Goal: Use online tool/utility: Utilize a website feature to perform a specific function

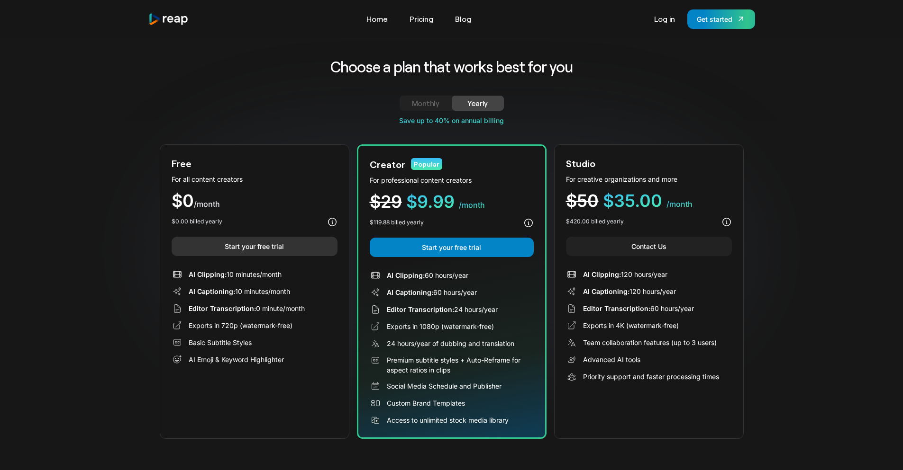
click at [251, 241] on link "Start your free trial" at bounding box center [255, 246] width 166 height 19
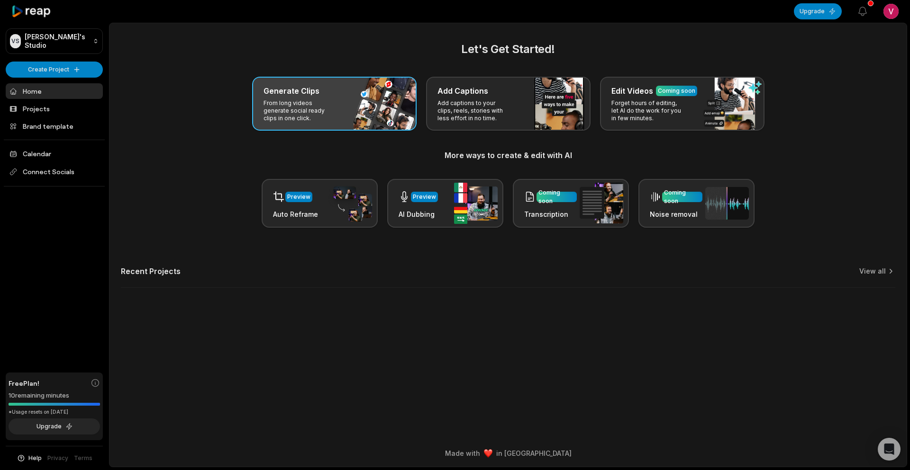
click at [355, 98] on div "Generate Clips From long videos generate social ready clips in one click." at bounding box center [334, 104] width 164 height 54
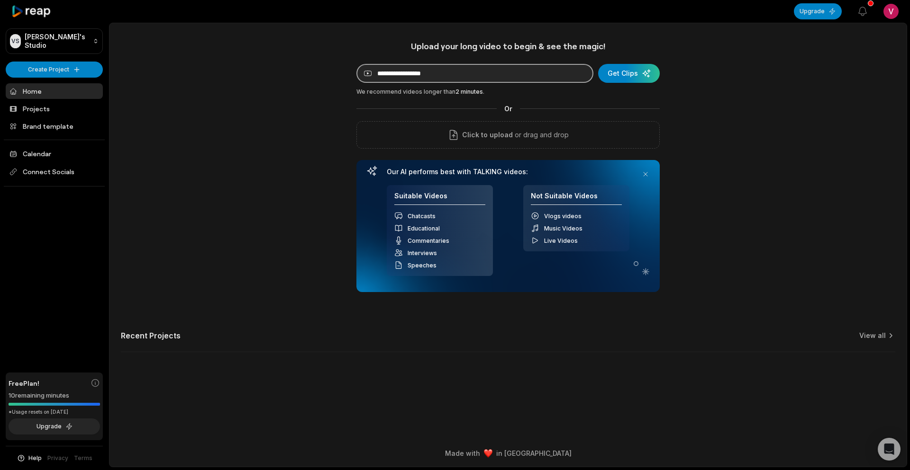
click at [453, 69] on input at bounding box center [474, 73] width 237 height 19
click at [436, 68] on input at bounding box center [474, 73] width 237 height 19
paste input "**********"
type input "**********"
click at [632, 72] on div "submit" at bounding box center [629, 73] width 62 height 19
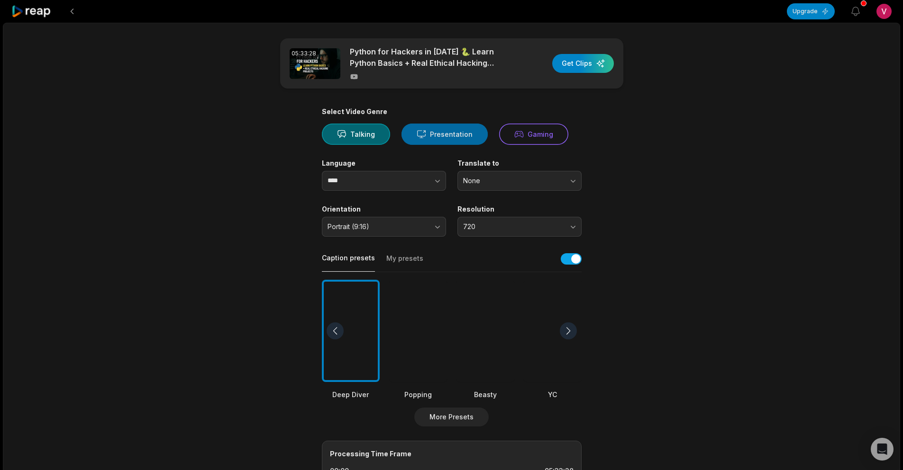
click at [447, 136] on button "Presentation" at bounding box center [444, 134] width 86 height 21
click at [526, 133] on button "Gaming" at bounding box center [533, 134] width 69 height 21
click at [367, 135] on button "Talking" at bounding box center [356, 134] width 68 height 21
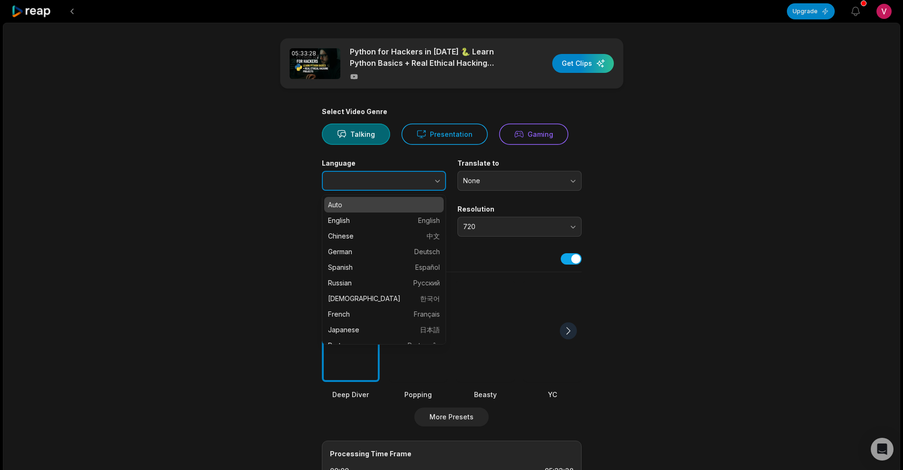
click at [397, 182] on button "button" at bounding box center [418, 181] width 54 height 20
type input "*******"
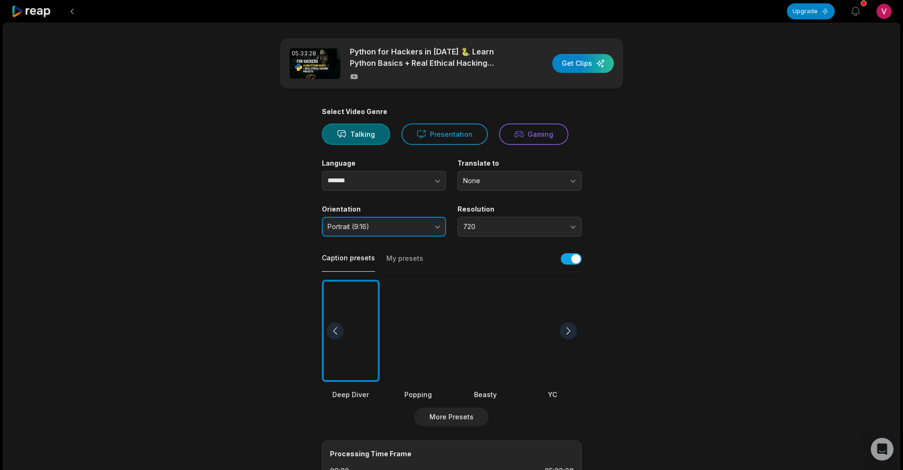
click at [376, 230] on span "Portrait (9:16)" at bounding box center [377, 227] width 100 height 9
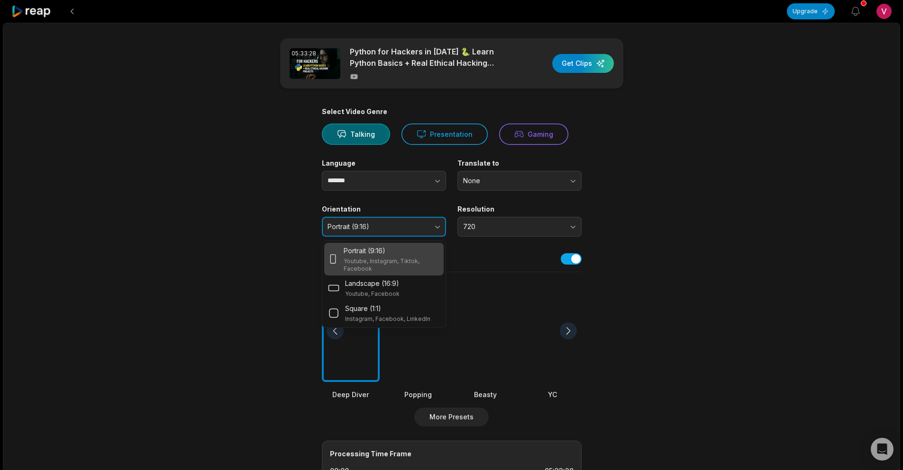
click at [395, 226] on span "Portrait (9:16)" at bounding box center [377, 227] width 100 height 9
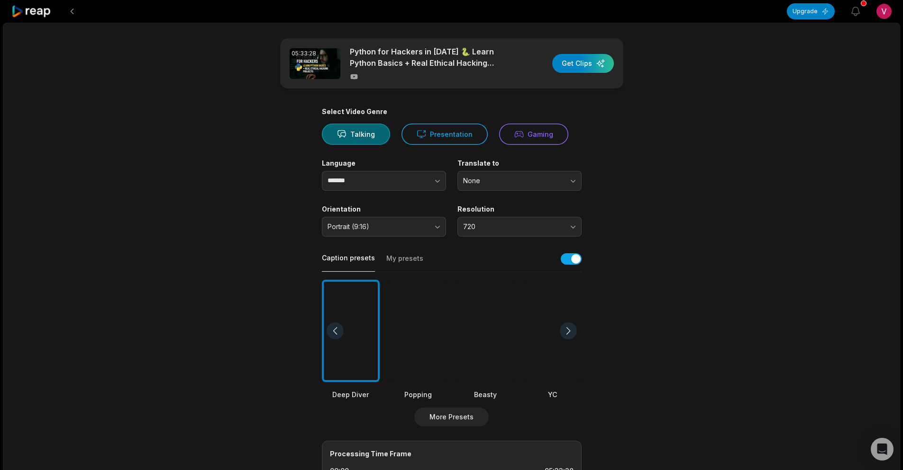
click at [402, 262] on button "My presets" at bounding box center [404, 263] width 37 height 18
click at [348, 258] on button "Caption presets" at bounding box center [348, 262] width 53 height 18
click at [423, 320] on div at bounding box center [418, 331] width 58 height 103
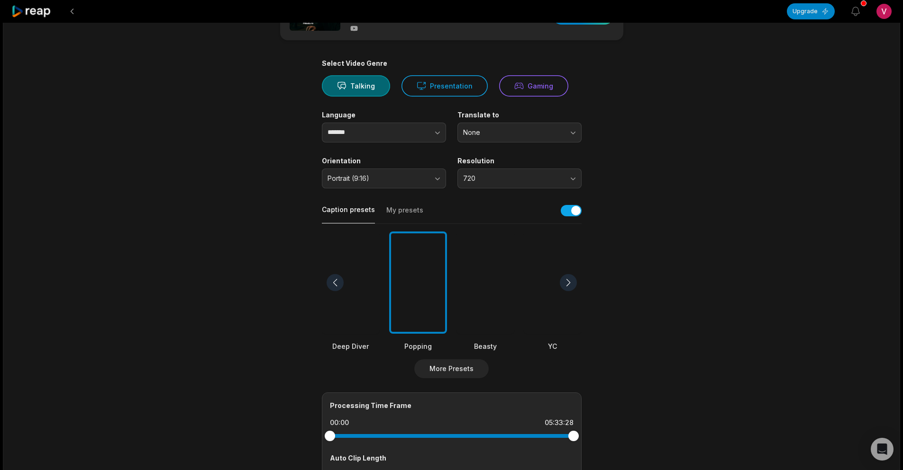
scroll to position [48, 0]
click at [542, 308] on div at bounding box center [553, 283] width 58 height 103
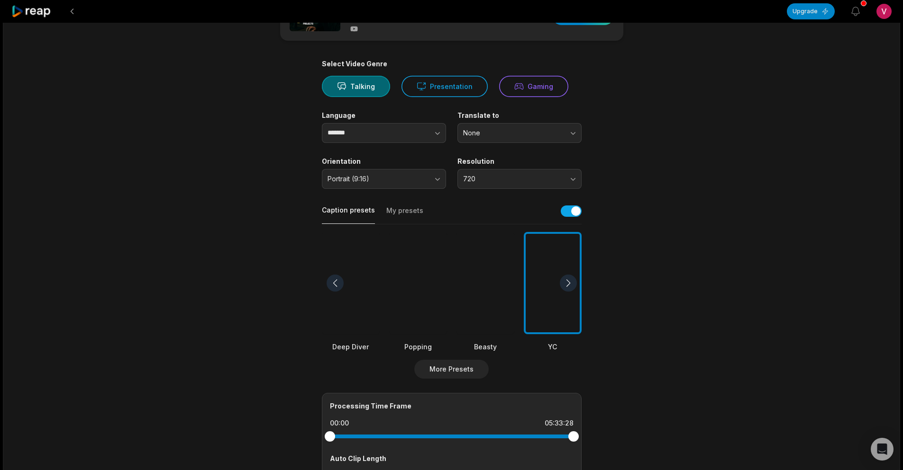
click at [490, 263] on div at bounding box center [485, 283] width 58 height 103
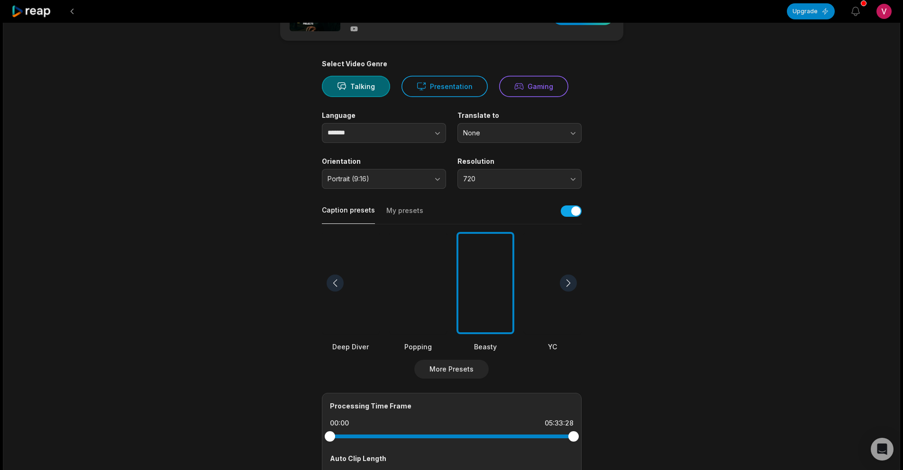
click at [363, 291] on div at bounding box center [351, 283] width 58 height 103
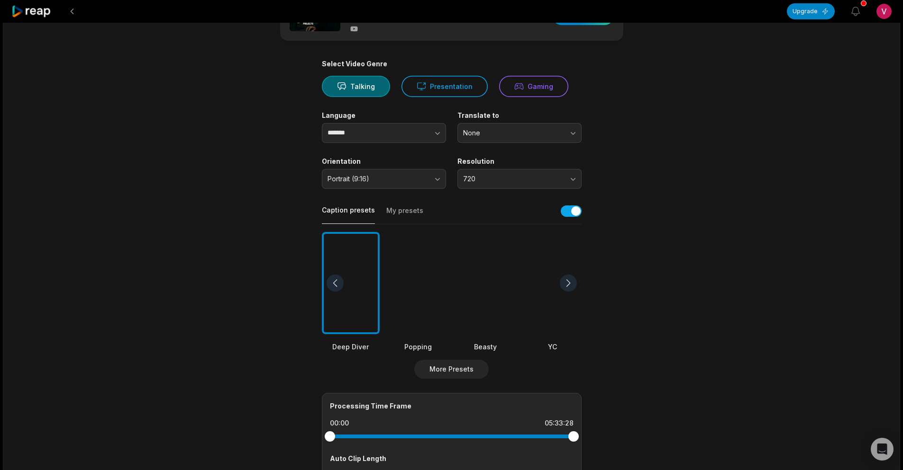
click at [490, 286] on div at bounding box center [485, 283] width 58 height 103
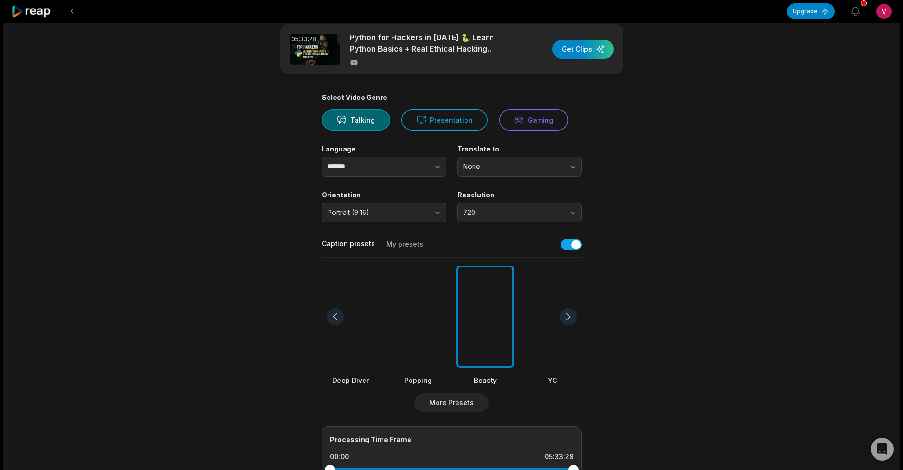
scroll to position [0, 0]
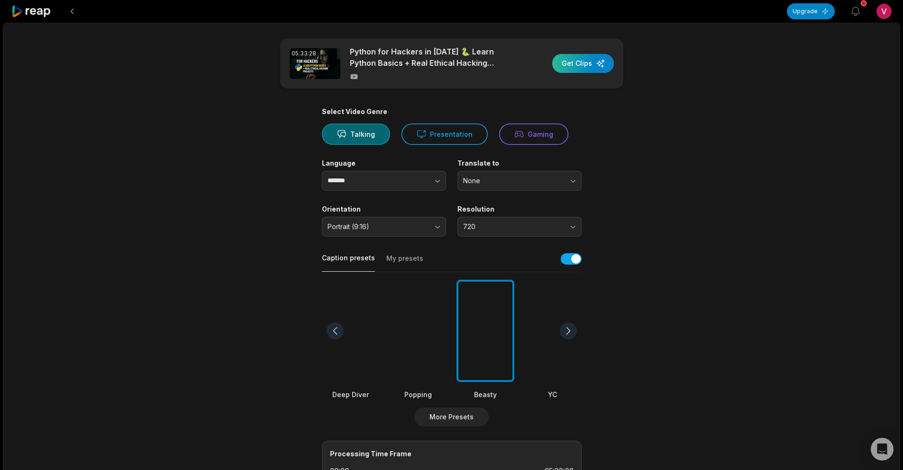
click at [572, 62] on div "button" at bounding box center [583, 63] width 62 height 19
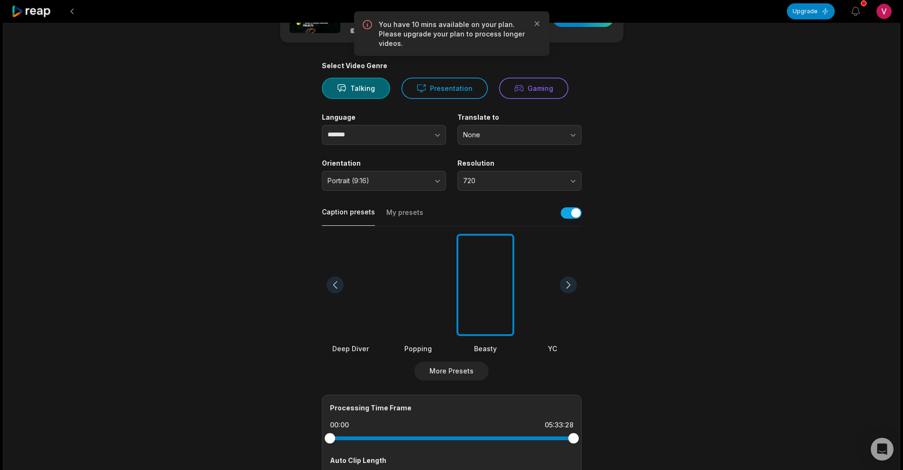
scroll to position [46, 0]
click at [854, 15] on icon "button" at bounding box center [855, 11] width 11 height 11
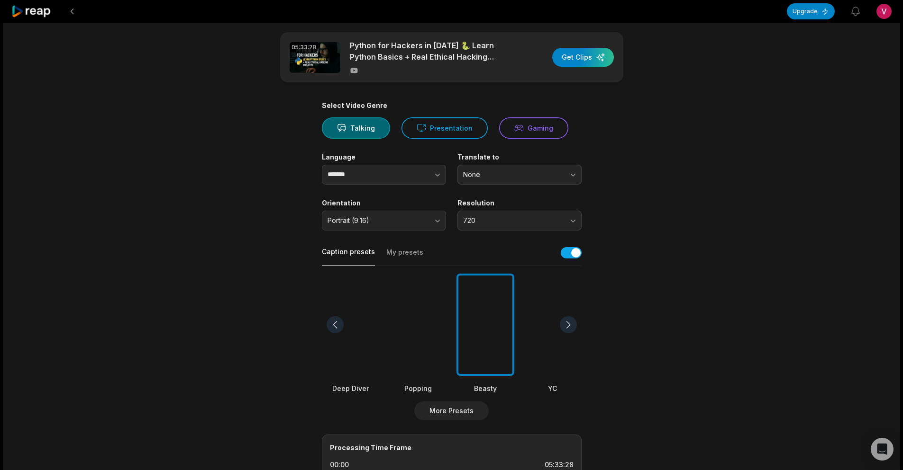
scroll to position [0, 0]
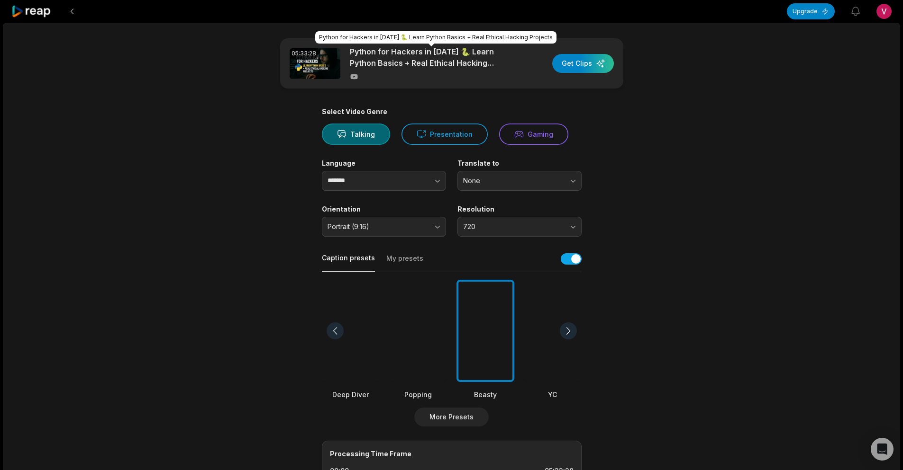
click at [394, 54] on p "Python for Hackers in [DATE] 🐍 Learn Python Basics + Real Ethical Hacking Proje…" at bounding box center [431, 57] width 163 height 23
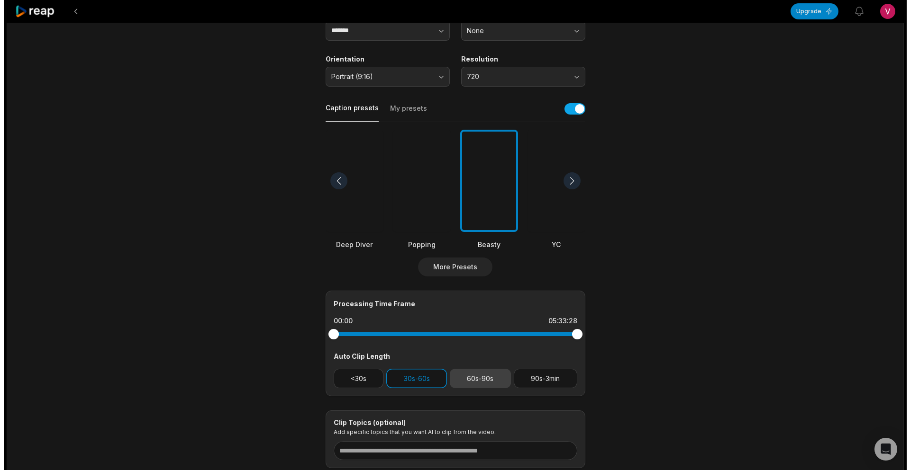
scroll to position [217, 0]
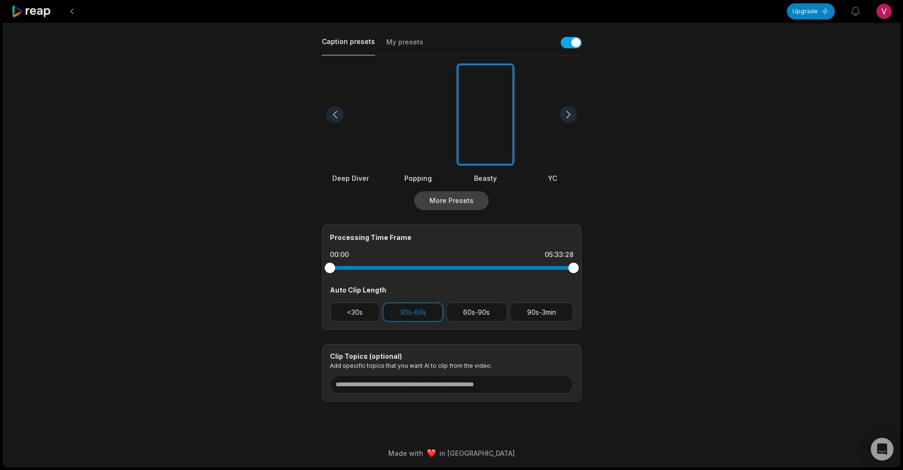
click at [453, 196] on button "More Presets" at bounding box center [451, 200] width 74 height 19
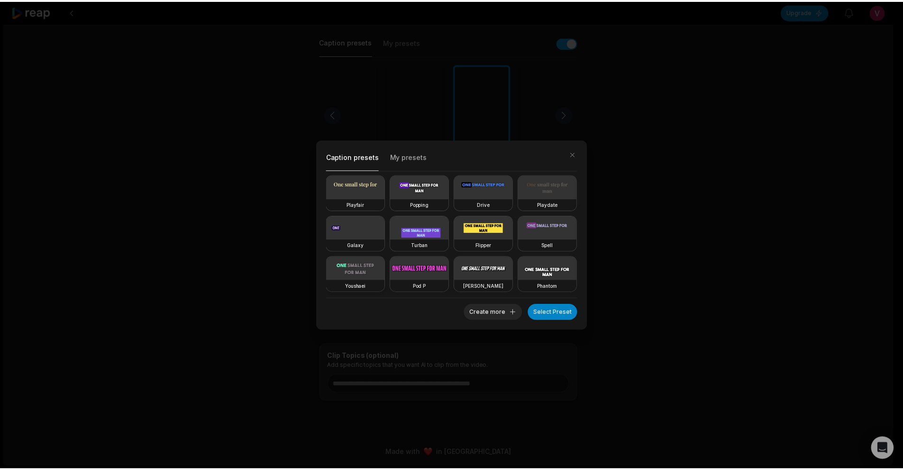
scroll to position [164, 0]
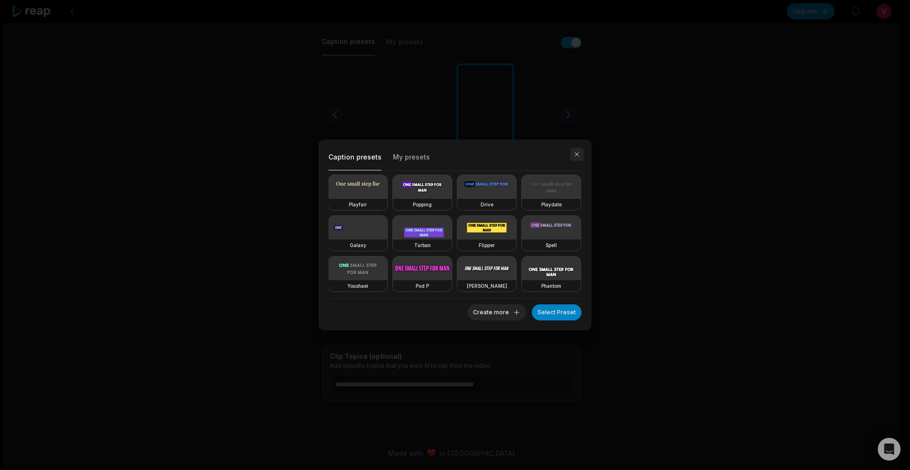
click at [576, 158] on button "button" at bounding box center [576, 154] width 13 height 13
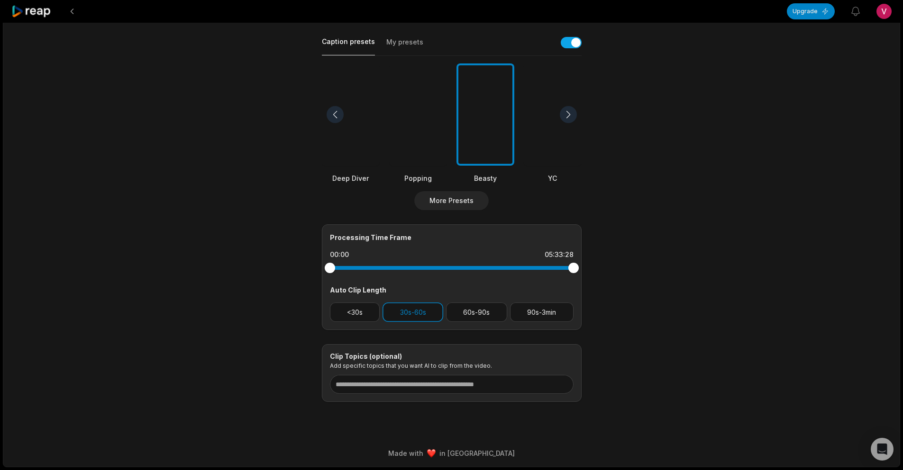
click at [493, 138] on div at bounding box center [485, 114] width 58 height 103
click at [556, 256] on div "05:33:28" at bounding box center [558, 254] width 29 height 9
drag, startPoint x: 329, startPoint y: 268, endPoint x: 379, endPoint y: 270, distance: 49.8
click at [379, 270] on div at bounding box center [377, 268] width 10 height 10
drag, startPoint x: 375, startPoint y: 267, endPoint x: 352, endPoint y: 273, distance: 24.4
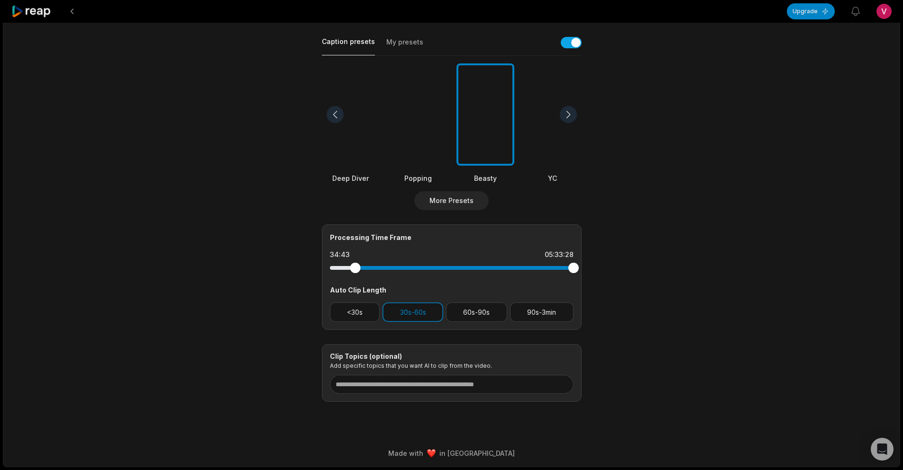
click at [352, 273] on div at bounding box center [355, 268] width 10 height 10
drag, startPoint x: 572, startPoint y: 268, endPoint x: 532, endPoint y: 271, distance: 40.3
click at [532, 271] on div at bounding box center [532, 268] width 10 height 10
drag, startPoint x: 351, startPoint y: 267, endPoint x: 375, endPoint y: 272, distance: 24.7
click at [363, 271] on div at bounding box center [358, 268] width 10 height 10
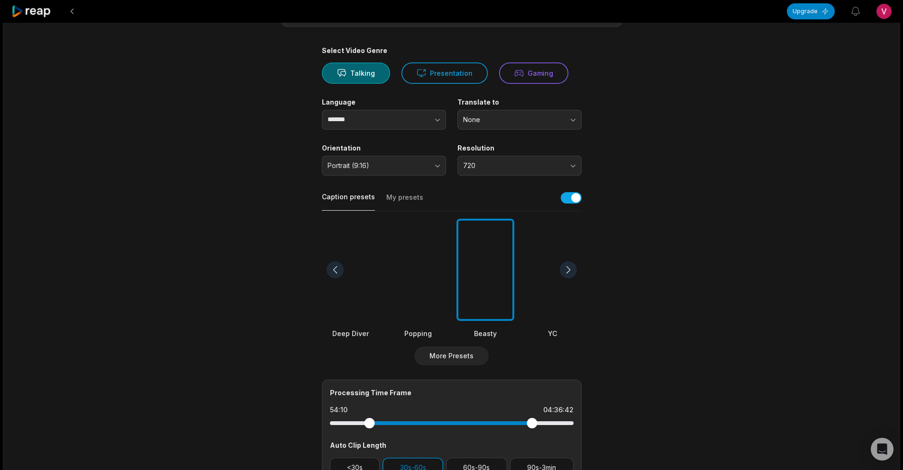
scroll to position [0, 0]
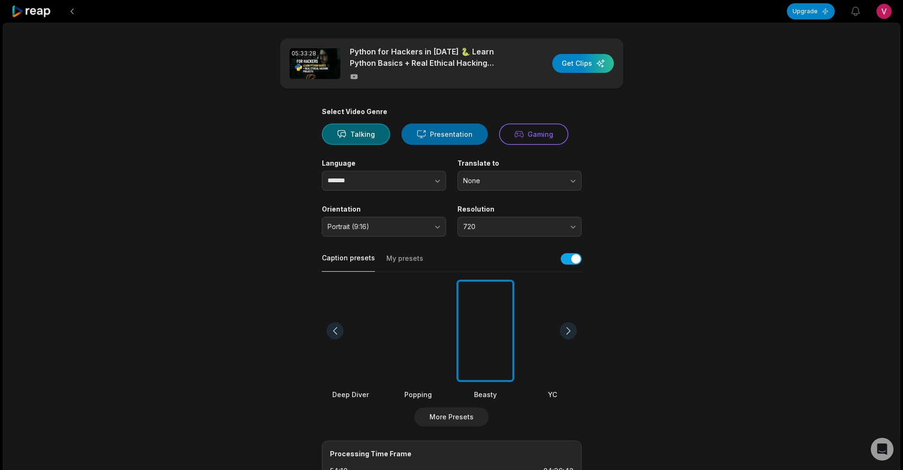
click at [447, 133] on button "Presentation" at bounding box center [444, 134] width 86 height 21
click at [520, 138] on button "Gaming" at bounding box center [533, 134] width 69 height 21
click at [356, 137] on button "Talking" at bounding box center [356, 134] width 68 height 21
click at [430, 134] on button "Presentation" at bounding box center [444, 134] width 86 height 21
click at [498, 174] on button "None" at bounding box center [519, 181] width 124 height 20
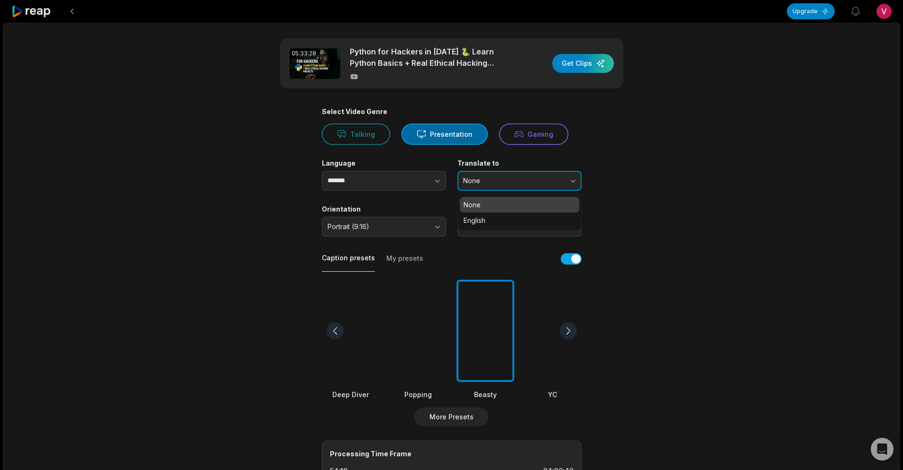
click at [498, 174] on button "None" at bounding box center [519, 181] width 124 height 20
click at [280, 224] on main "05:33:28 Python for Hackers in 2025 🐍 Learn Python Basics + Real Ethical Hackin…" at bounding box center [451, 328] width 459 height 580
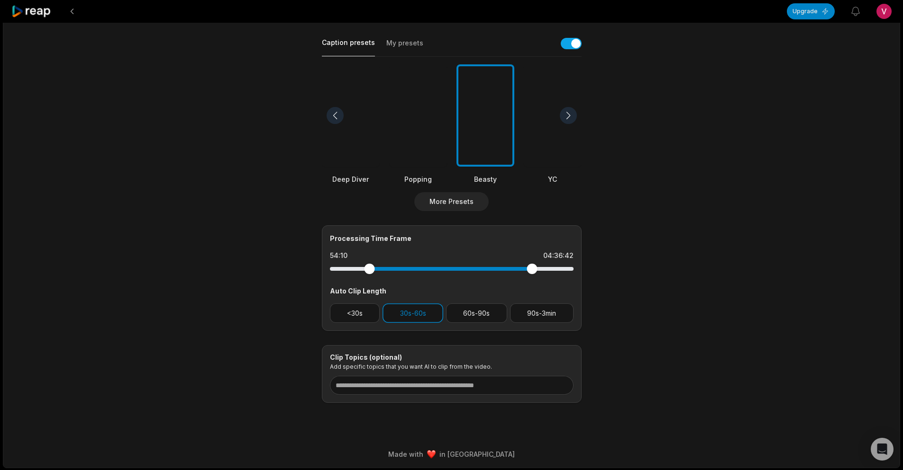
scroll to position [217, 0]
click at [884, 450] on icon "Open Intercom Messenger" at bounding box center [881, 449] width 11 height 12
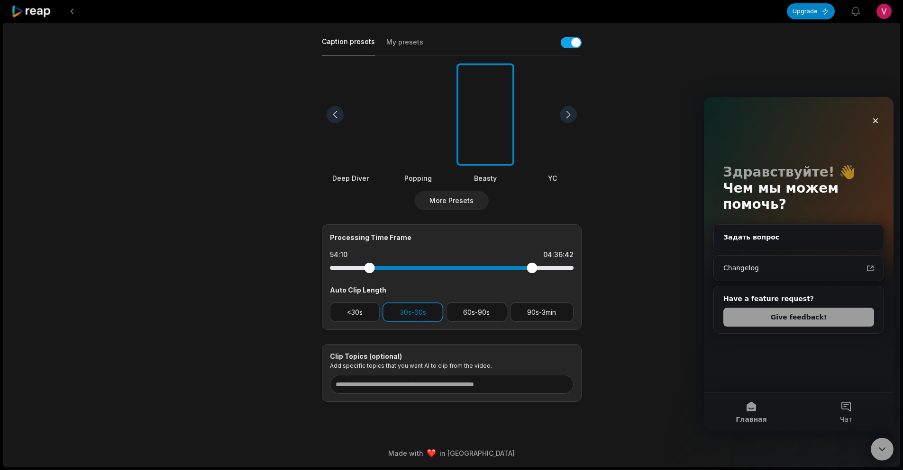
scroll to position [0, 0]
click at [882, 449] on icon "Закрыть службу сообщений Intercom" at bounding box center [881, 449] width 11 height 11
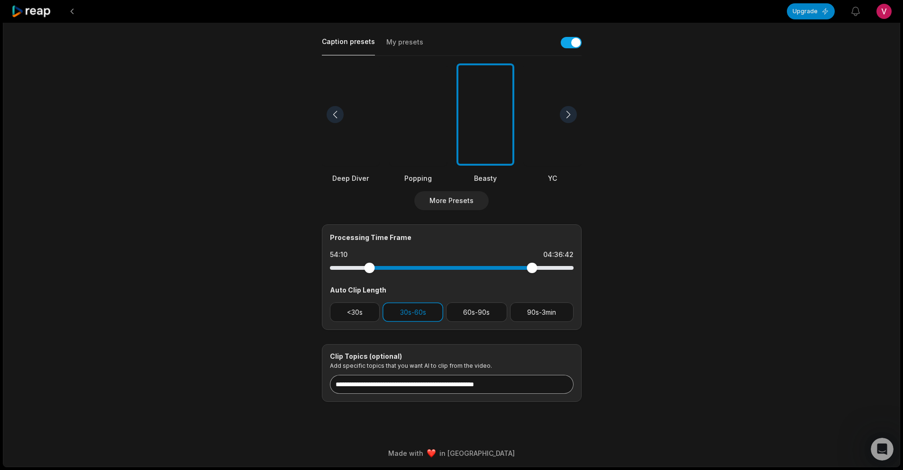
click at [500, 385] on input at bounding box center [452, 384] width 244 height 19
type input "*"
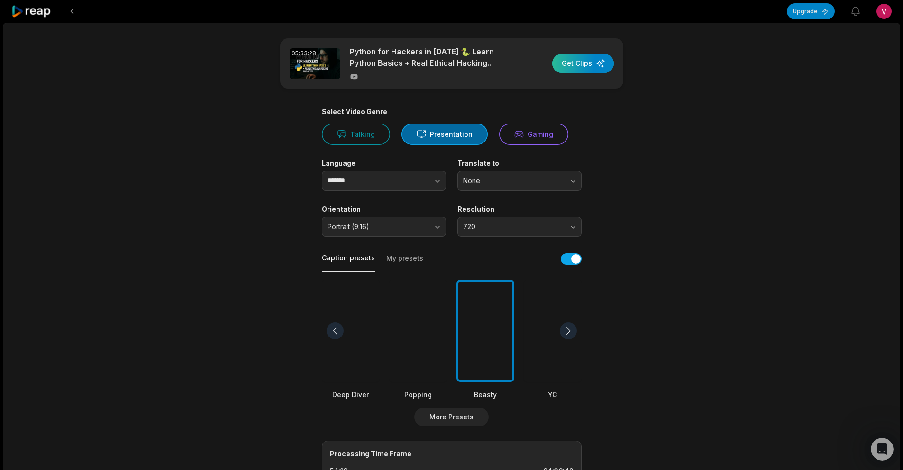
type input "****"
click at [576, 58] on div "button" at bounding box center [583, 63] width 62 height 19
click at [858, 11] on icon "button" at bounding box center [855, 11] width 11 height 11
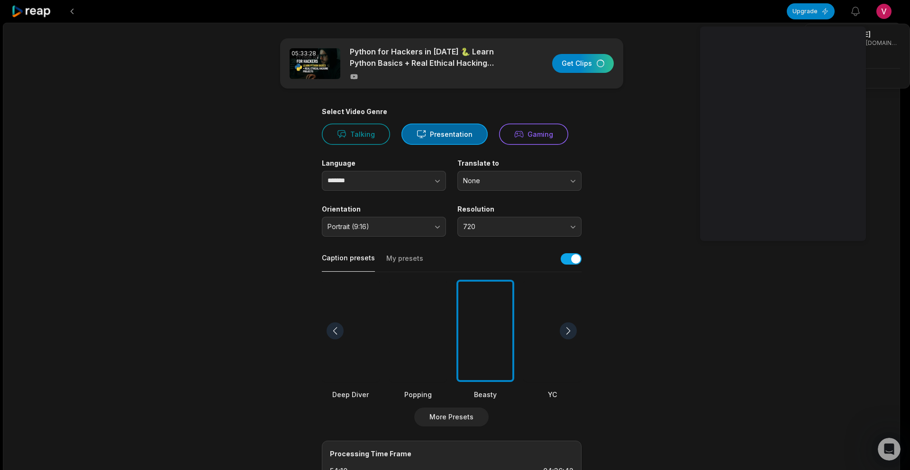
click at [884, 13] on html "Upgrade View notifications Open user menu 05:33:28 Python for Hackers in 2025 🐍…" at bounding box center [455, 235] width 910 height 470
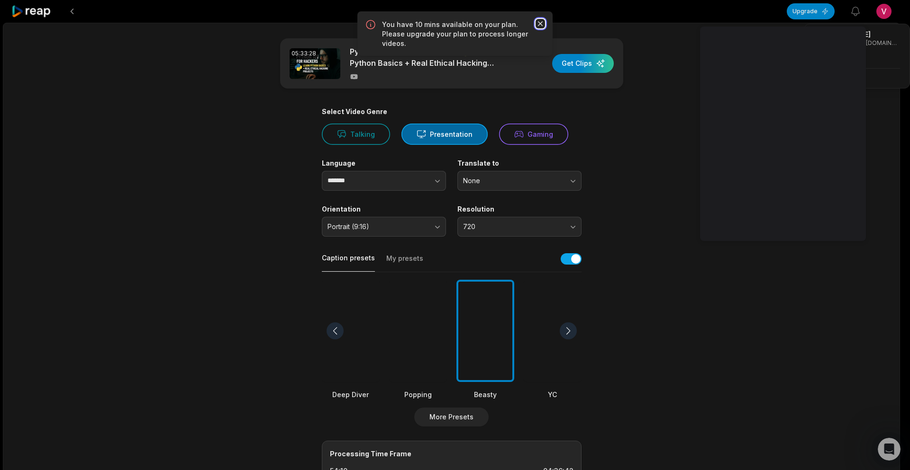
click at [538, 23] on icon "button" at bounding box center [539, 23] width 9 height 9
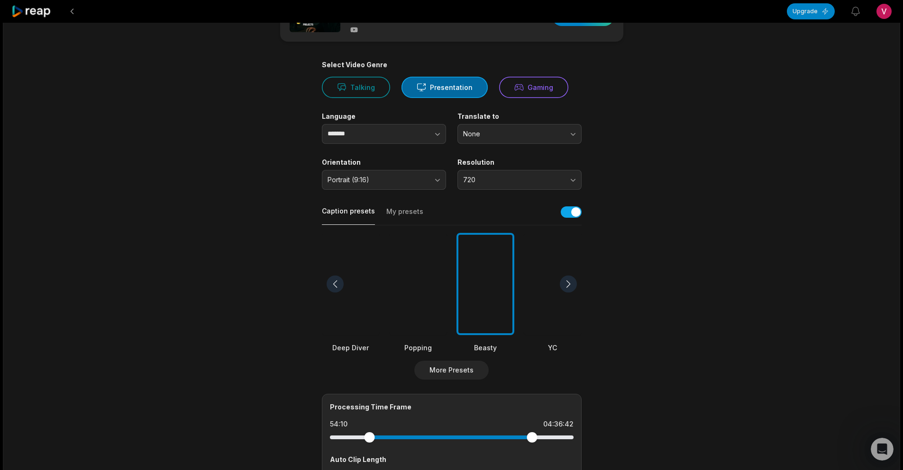
click at [474, 280] on div at bounding box center [485, 284] width 58 height 103
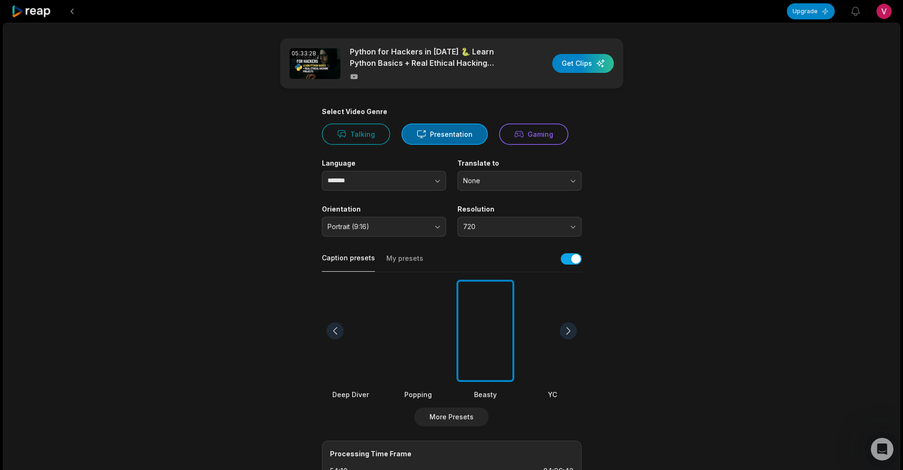
click at [890, 10] on html "Upgrade View notifications Open user menu 05:33:28 Python for Hackers in 2025 🐍…" at bounding box center [451, 235] width 903 height 470
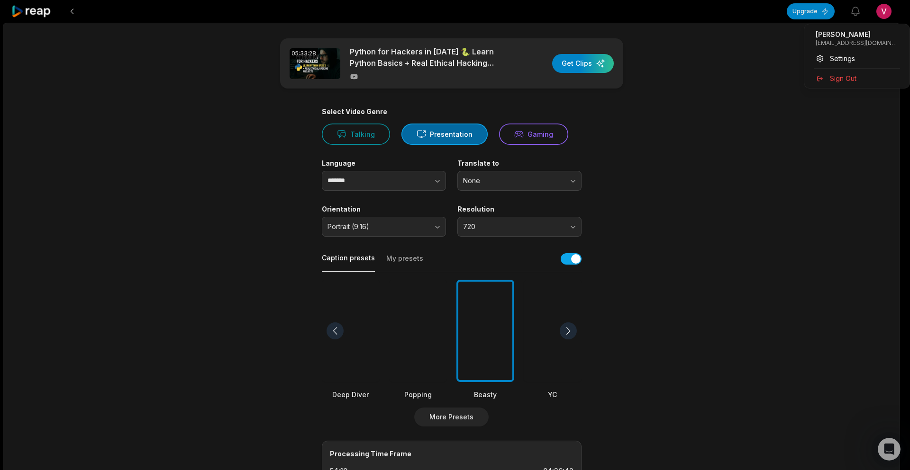
click at [844, 36] on p "Vlad Shapo" at bounding box center [856, 34] width 82 height 9
click at [40, 14] on html "Upgrade View notifications Open user menu 05:33:28 Python for Hackers in 2025 🐍…" at bounding box center [455, 235] width 910 height 470
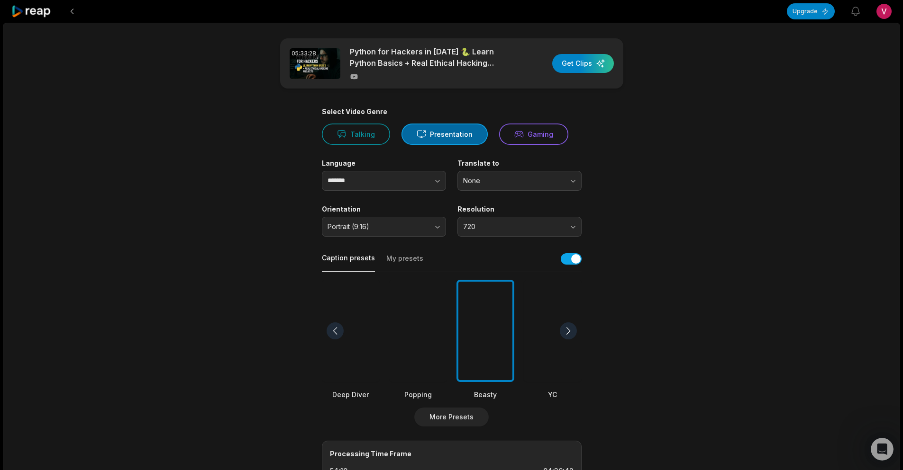
click at [310, 56] on div "05:33:28" at bounding box center [303, 53] width 28 height 10
click at [398, 59] on p "Python for Hackers in [DATE] 🐍 Learn Python Basics + Real Ethical Hacking Proje…" at bounding box center [431, 57] width 163 height 23
click at [355, 75] on icon at bounding box center [353, 76] width 7 height 5
click at [335, 57] on img at bounding box center [314, 63] width 51 height 31
click at [413, 46] on p "Python for Hackers in [DATE] 🐍 Learn Python Basics + Real Ethical Hacking Proje…" at bounding box center [431, 57] width 163 height 23
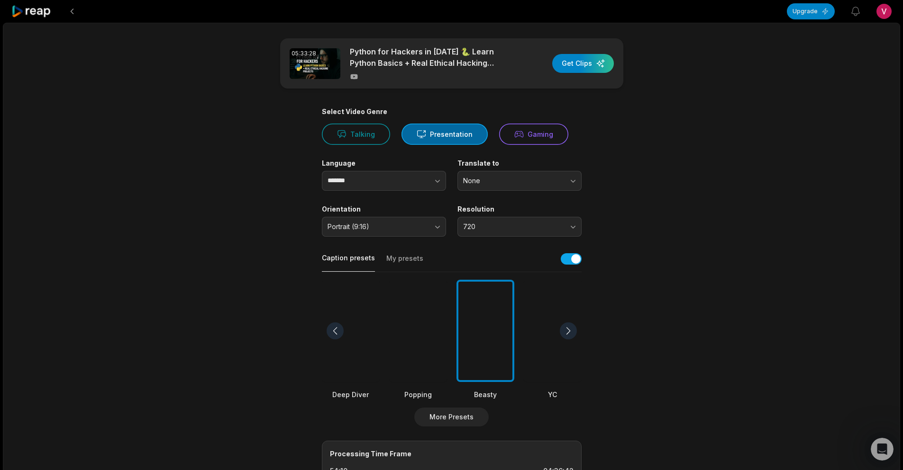
click at [310, 64] on img at bounding box center [314, 63] width 51 height 31
click at [376, 63] on p "Python for Hackers in [DATE] 🐍 Learn Python Basics + Real Ethical Hacking Proje…" at bounding box center [431, 57] width 163 height 23
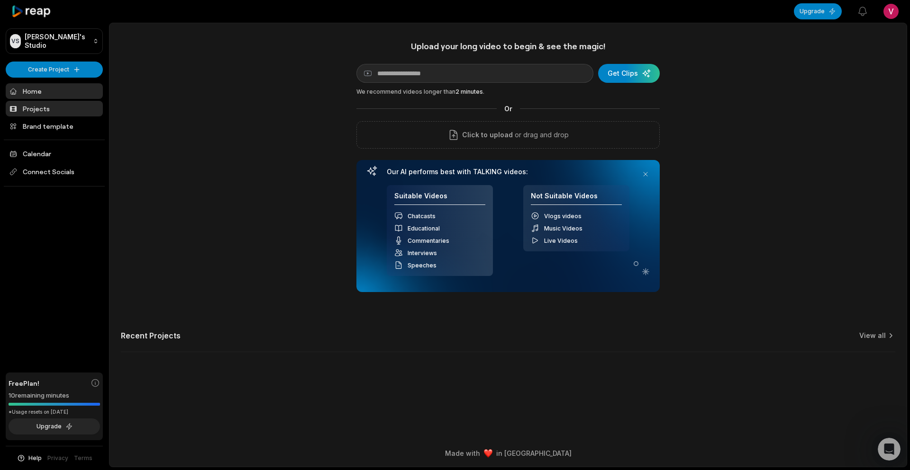
click at [35, 110] on link "Projects" at bounding box center [54, 109] width 97 height 16
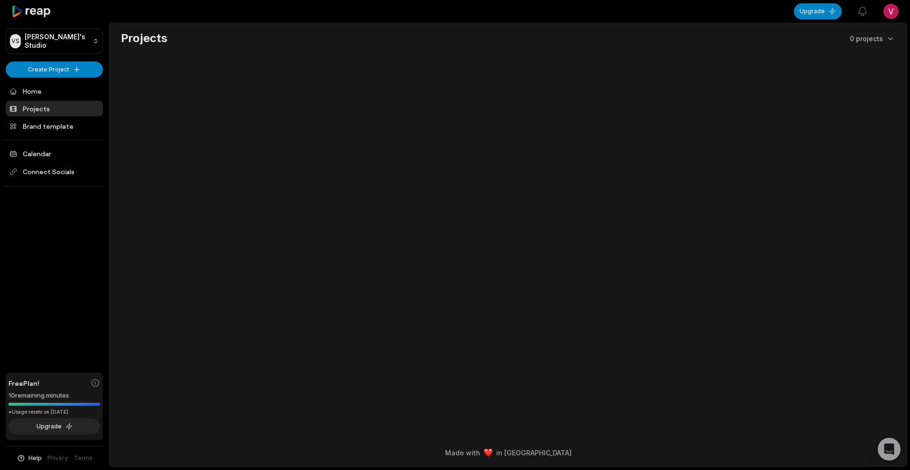
click at [50, 125] on link "Brand template" at bounding box center [54, 126] width 97 height 16
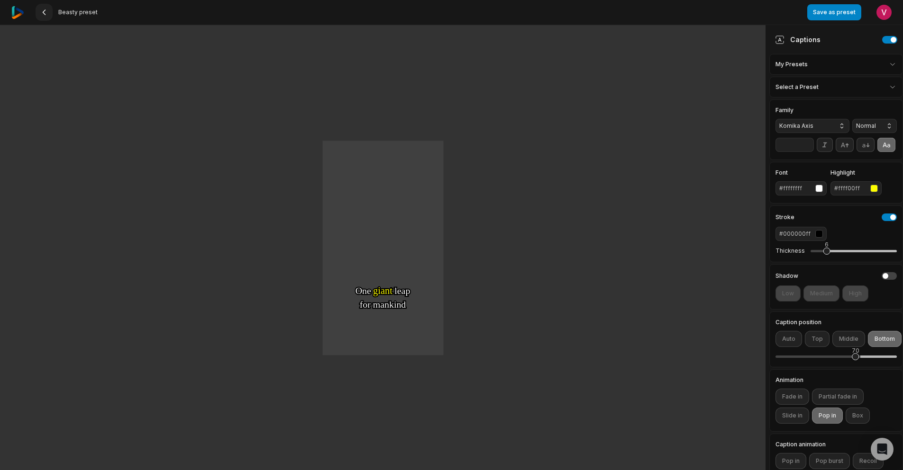
click at [35, 13] on div "Beasty preset" at bounding box center [409, 12] width 796 height 25
click at [32, 15] on div "Beasty preset" at bounding box center [409, 12] width 796 height 25
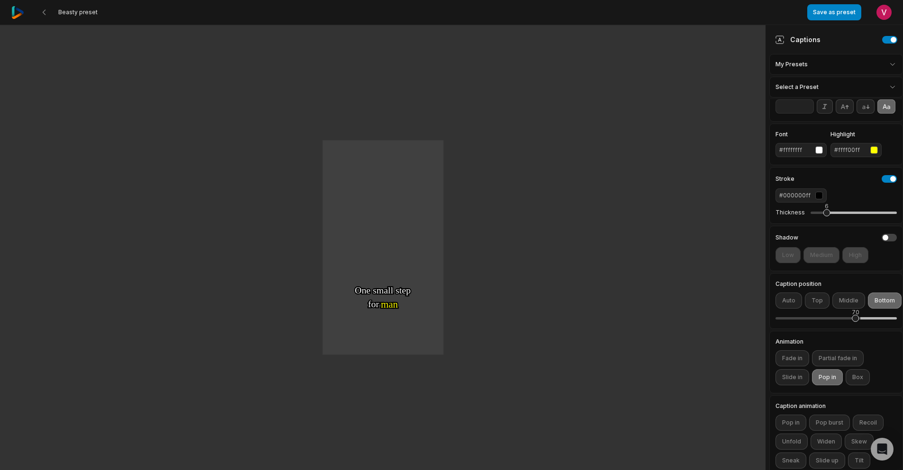
scroll to position [89, 0]
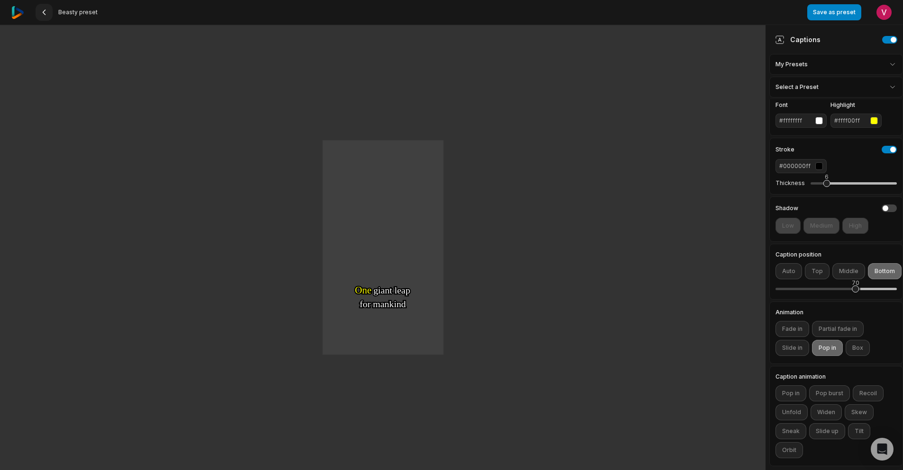
click at [40, 13] on icon at bounding box center [44, 13] width 8 height 8
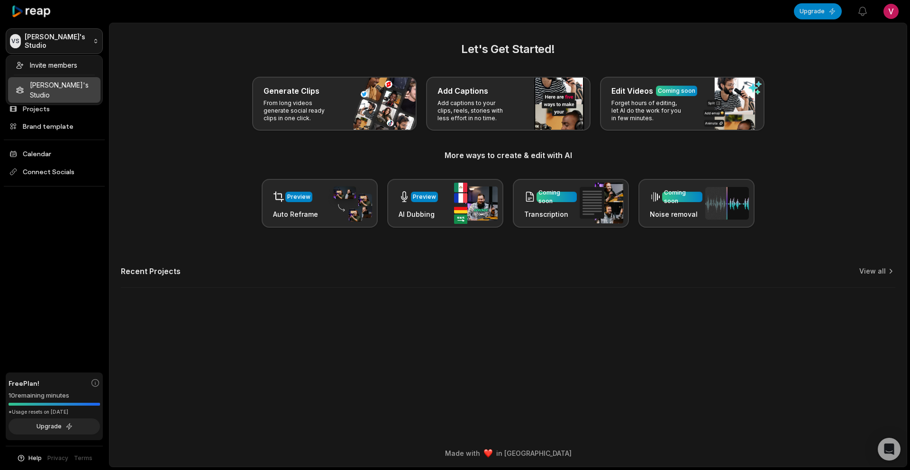
click at [45, 39] on html "VS [PERSON_NAME]'s Studio Create Project Home Projects Brand template Calendar …" at bounding box center [455, 235] width 910 height 470
click at [51, 86] on div "Invite members [PERSON_NAME]'s Studio" at bounding box center [54, 80] width 97 height 50
click at [99, 182] on html "VS [PERSON_NAME]'s Studio Create Project Home Projects Brand template Calendar …" at bounding box center [455, 235] width 910 height 470
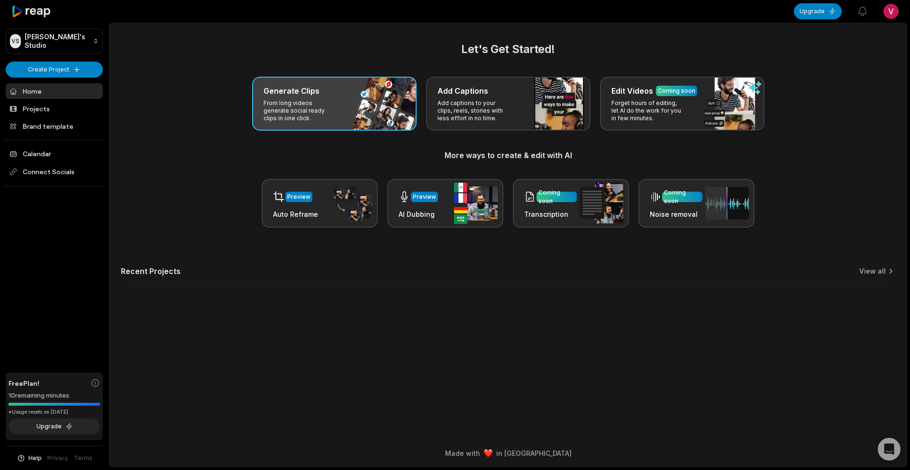
click at [351, 113] on div "Generate Clips From long videos generate social ready clips in one click." at bounding box center [334, 104] width 164 height 54
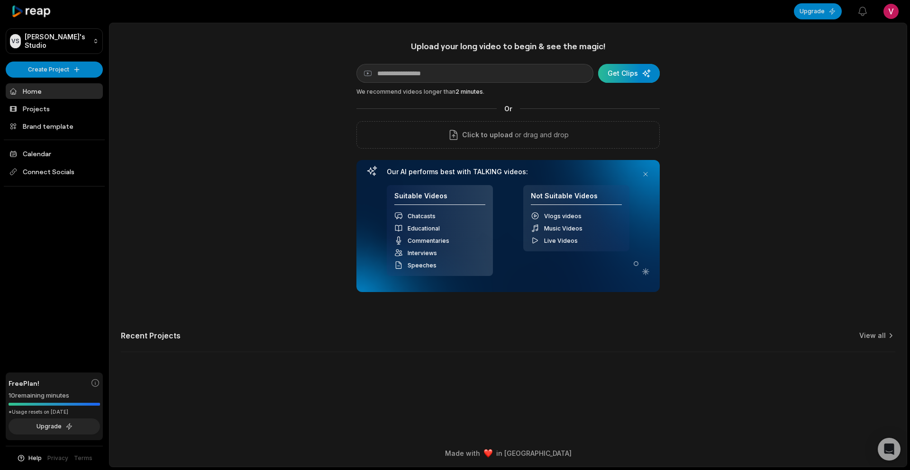
click at [618, 79] on div "submit" at bounding box center [629, 73] width 62 height 19
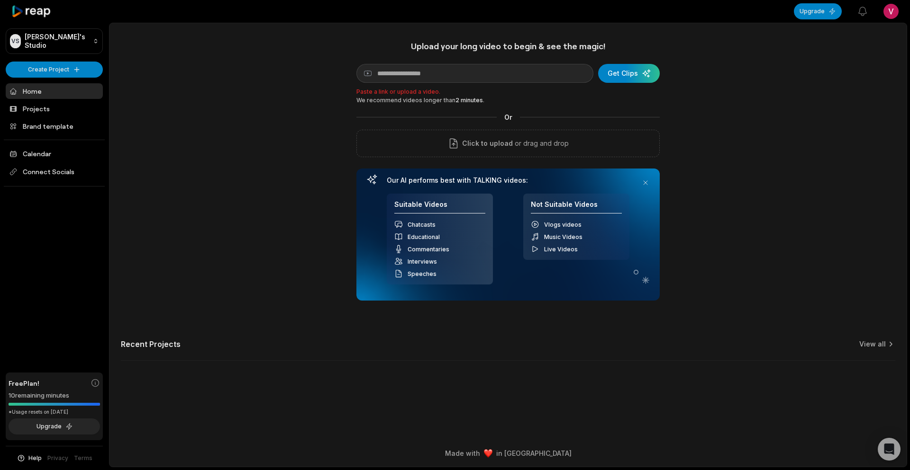
click at [470, 61] on div "Upload your long video to begin & see the magic! YouTube link Get Clips Paste a…" at bounding box center [507, 171] width 303 height 260
click at [471, 69] on input at bounding box center [474, 73] width 237 height 19
paste input "**********"
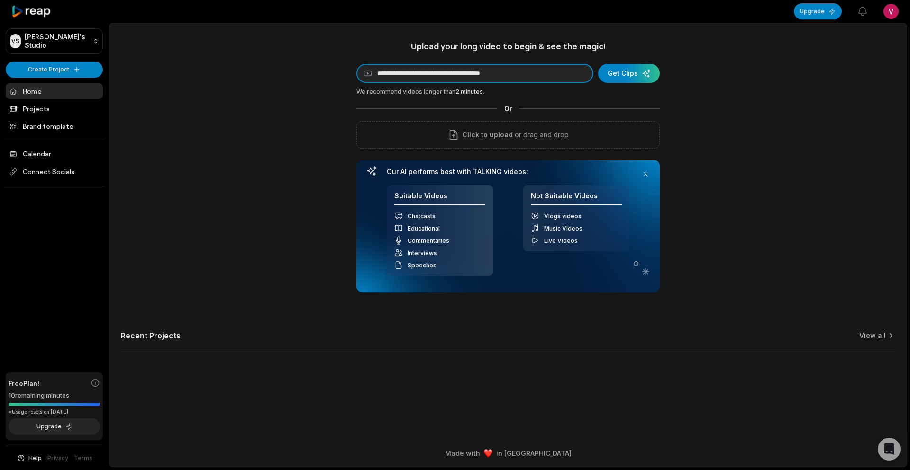
type input "**********"
click at [633, 63] on div "**********" at bounding box center [507, 167] width 303 height 252
click at [624, 77] on div "submit" at bounding box center [629, 73] width 62 height 19
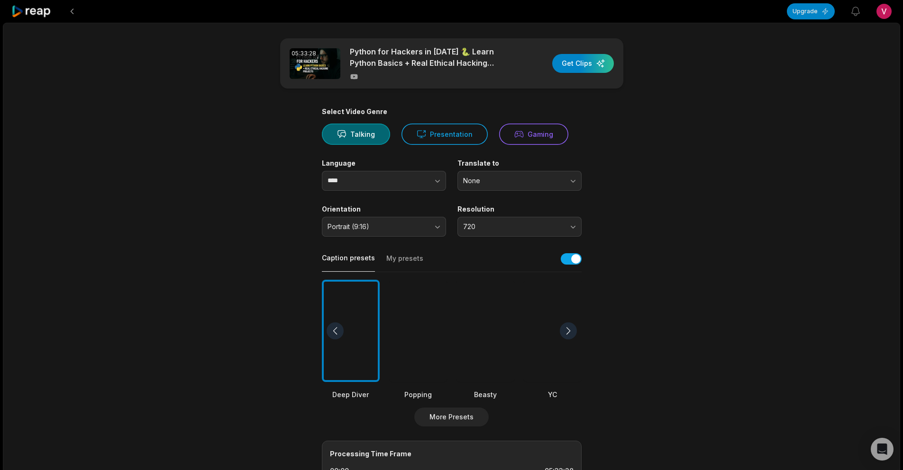
click at [413, 305] on div at bounding box center [418, 331] width 58 height 103
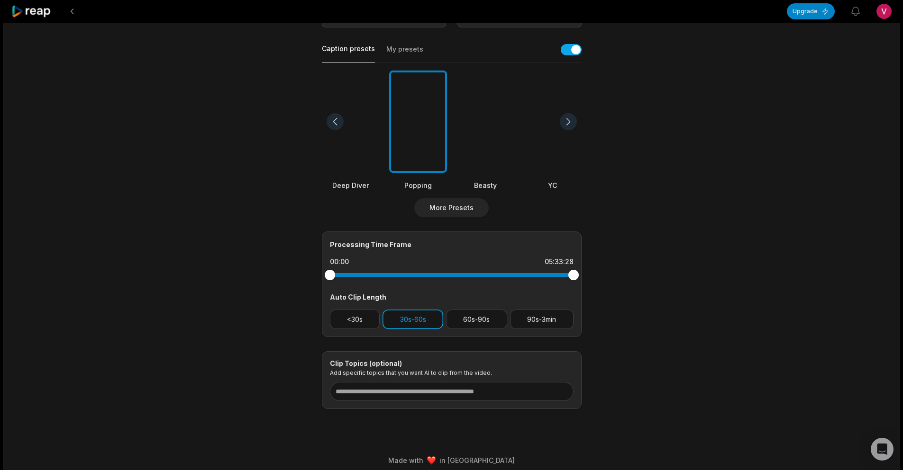
scroll to position [217, 0]
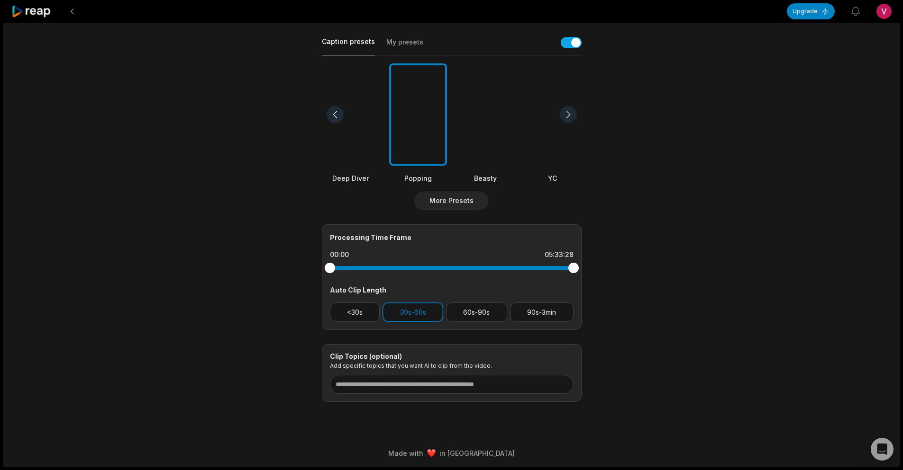
click at [419, 269] on div at bounding box center [452, 268] width 244 height 4
click at [453, 268] on div at bounding box center [452, 268] width 244 height 4
drag, startPoint x: 457, startPoint y: 268, endPoint x: 418, endPoint y: 273, distance: 39.2
click at [418, 273] on div at bounding box center [418, 268] width 10 height 10
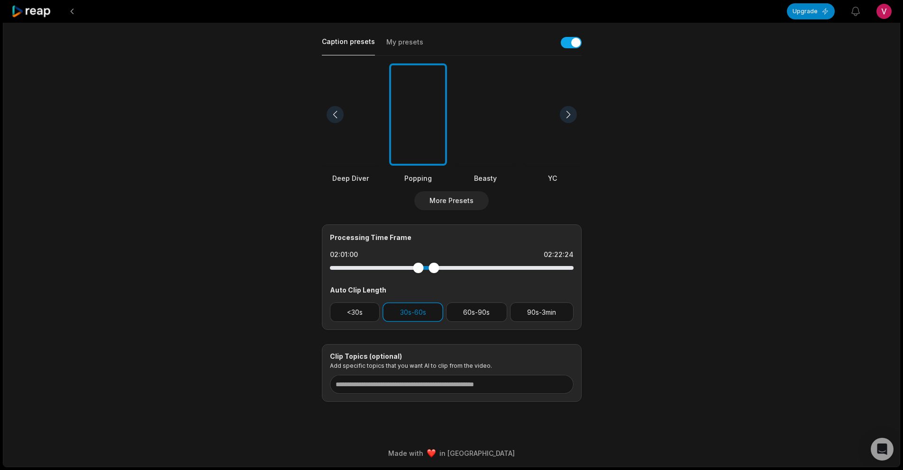
drag, startPoint x: 573, startPoint y: 264, endPoint x: 434, endPoint y: 284, distance: 140.6
click at [434, 284] on div "Processing Time Frame 02:01:00 02:22:24 Auto Clip Length <30s 30s-60s 60s-90s 9…" at bounding box center [452, 278] width 260 height 106
drag, startPoint x: 434, startPoint y: 269, endPoint x: 430, endPoint y: 267, distance: 4.9
click at [430, 267] on div at bounding box center [430, 268] width 10 height 10
click at [425, 318] on button "30s-60s" at bounding box center [412, 312] width 61 height 19
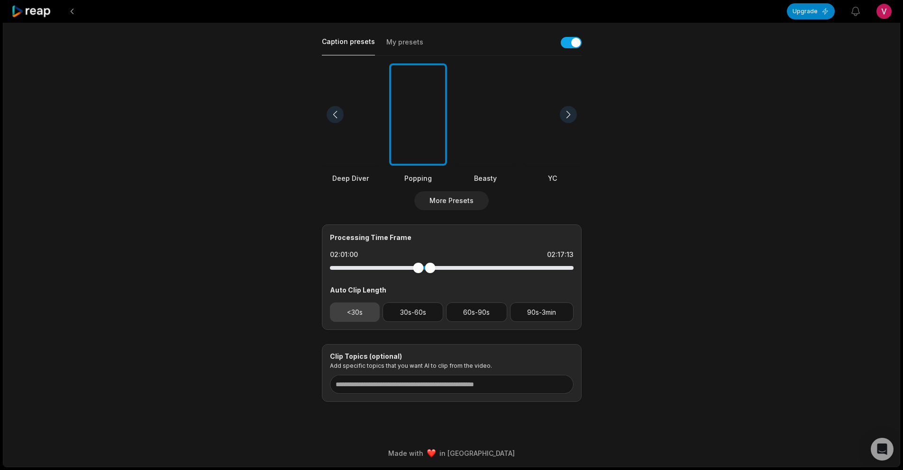
click at [359, 307] on button "<30s" at bounding box center [355, 312] width 50 height 19
click at [330, 303] on button "<30s" at bounding box center [355, 312] width 50 height 19
click at [683, 262] on div "05:33:28 Python for Hackers in [DATE] 🐍 Learn Python Basics + Real Ethical Hack…" at bounding box center [451, 136] width 897 height 661
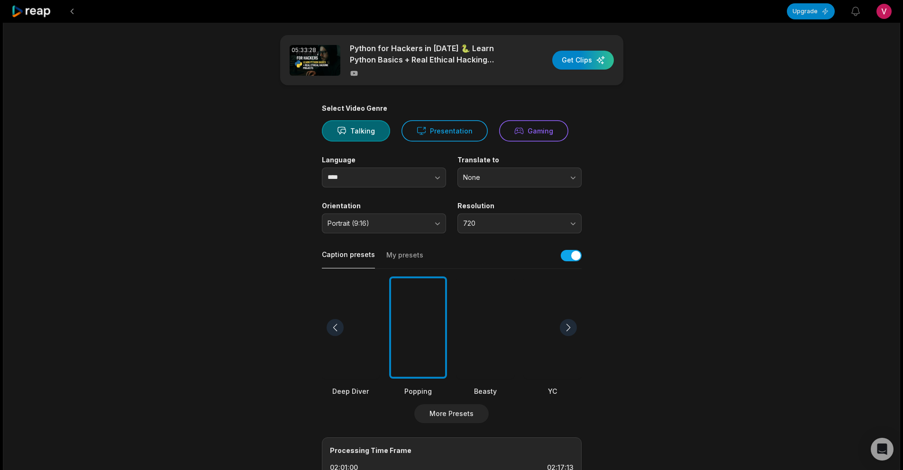
scroll to position [0, 0]
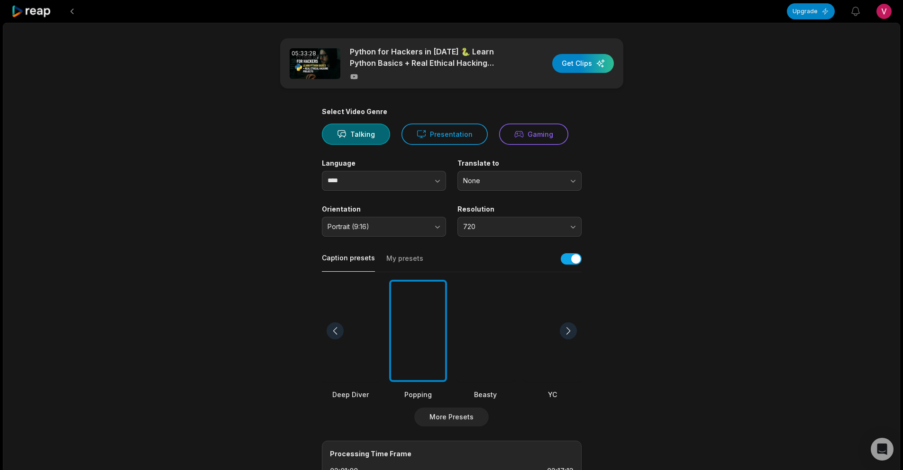
click at [590, 45] on div "05:33:28 Python for Hackers in [DATE] 🐍 Learn Python Basics + Real Ethical Hack…" at bounding box center [451, 63] width 343 height 50
click at [589, 63] on div "button" at bounding box center [583, 63] width 62 height 19
